Goal: Find contact information: Find contact information

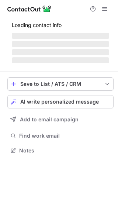
scroll to position [167, 118]
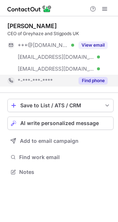
click at [93, 82] on button "Find phone" at bounding box center [93, 80] width 29 height 7
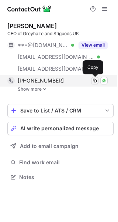
click at [96, 81] on span at bounding box center [95, 81] width 6 height 6
